Goal: Use online tool/utility: Use online tool/utility

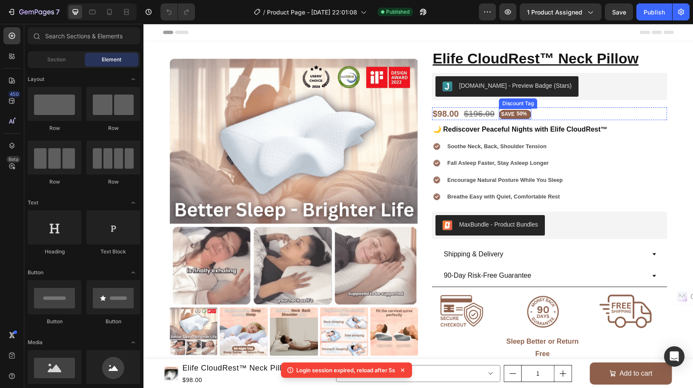
click at [508, 115] on div "save" at bounding box center [508, 114] width 16 height 9
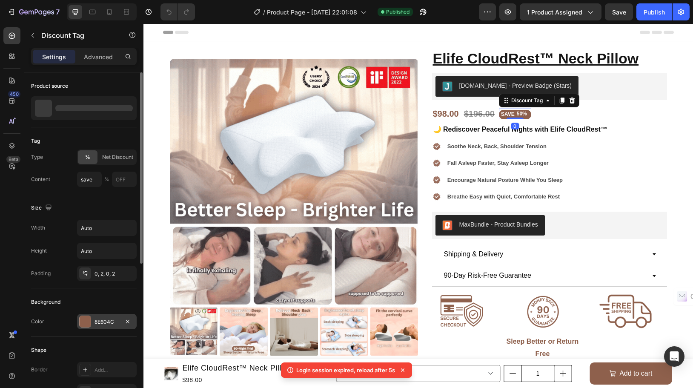
click at [97, 320] on div "8E604C" at bounding box center [107, 322] width 25 height 8
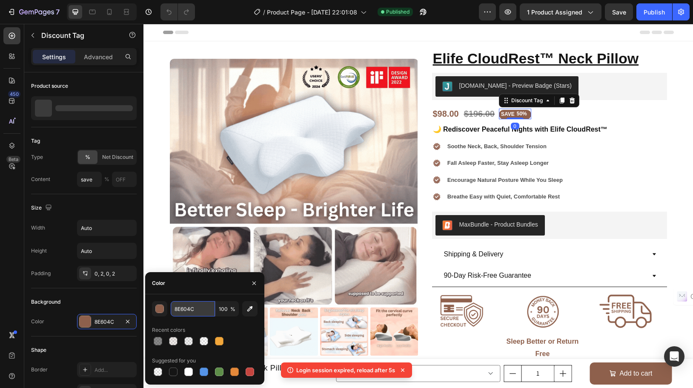
click at [190, 308] on input "8E604C" at bounding box center [193, 308] width 44 height 15
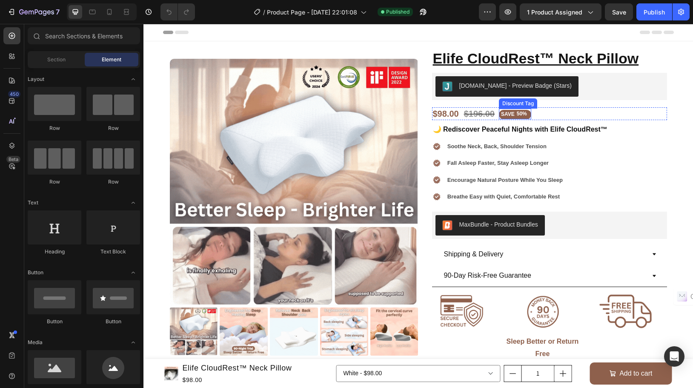
click at [516, 110] on div "50%" at bounding box center [522, 114] width 12 height 9
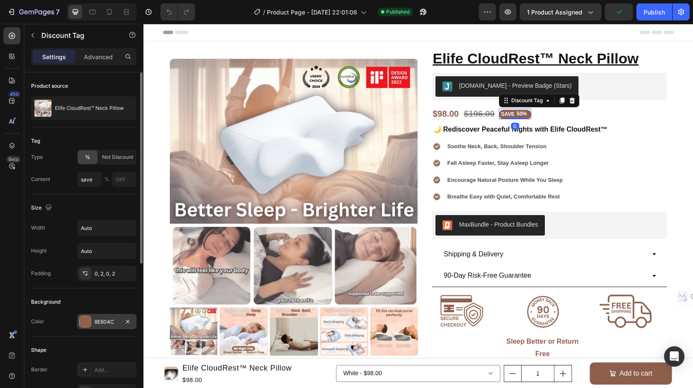
click at [94, 316] on div "8E604C" at bounding box center [107, 321] width 60 height 15
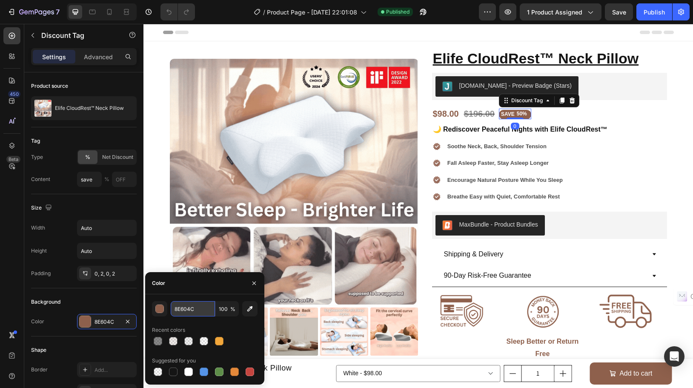
click at [197, 307] on input "8E604C" at bounding box center [193, 308] width 44 height 15
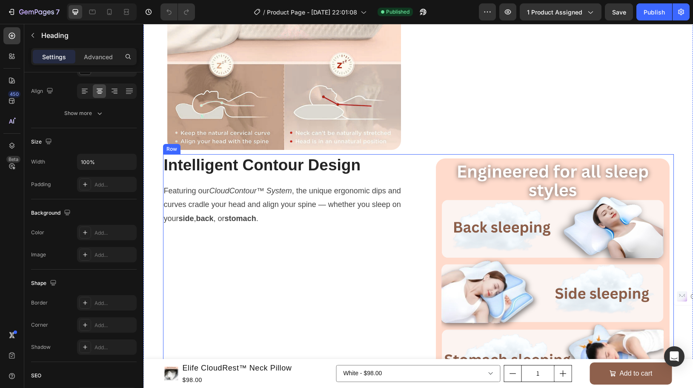
scroll to position [668, 0]
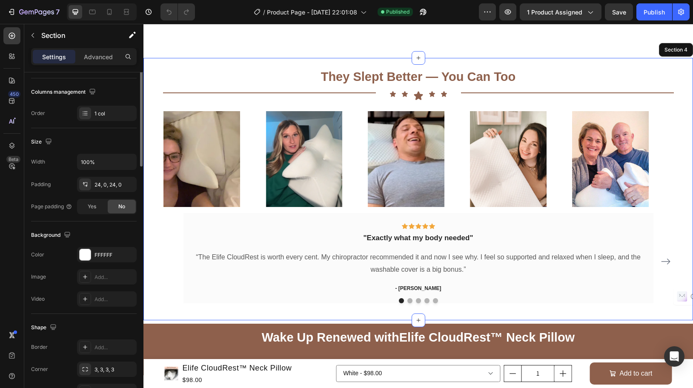
scroll to position [0, 0]
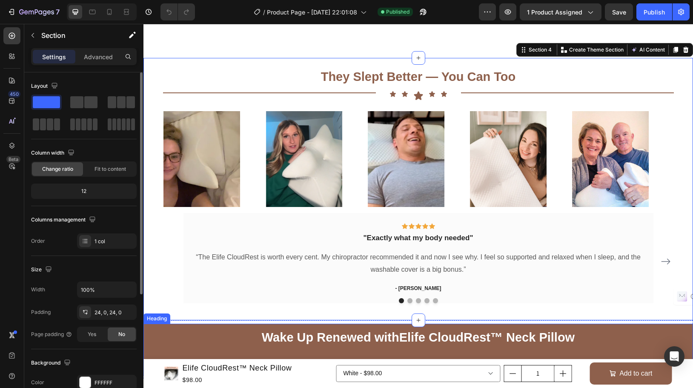
click at [199, 347] on h2 "Wake Up Renewed with Elife CloudRest™ Neck Pillow Your best mornings begin with…" at bounding box center [419, 350] width 550 height 52
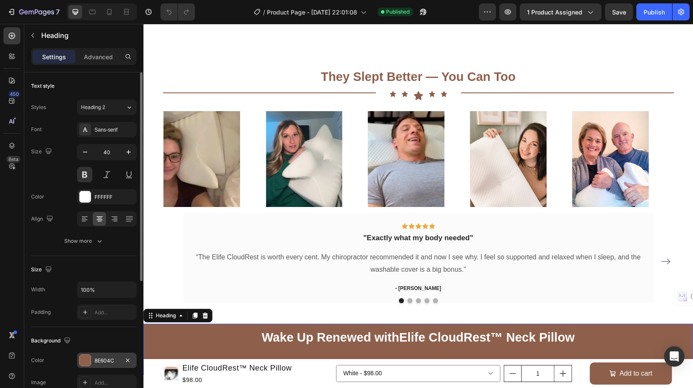
click at [103, 361] on div "8E604C" at bounding box center [107, 361] width 25 height 8
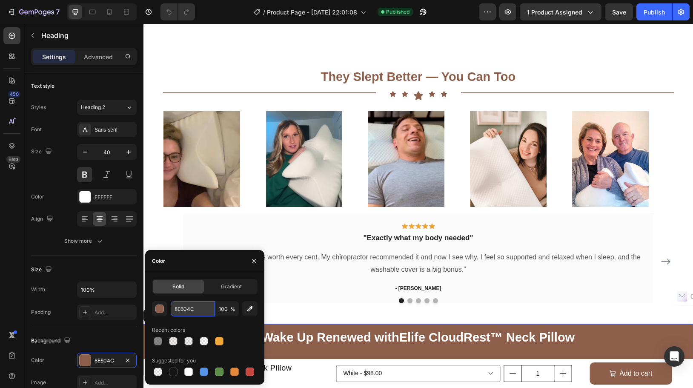
click at [187, 311] on input "8E604C" at bounding box center [193, 308] width 44 height 15
